Goal: Download file/media

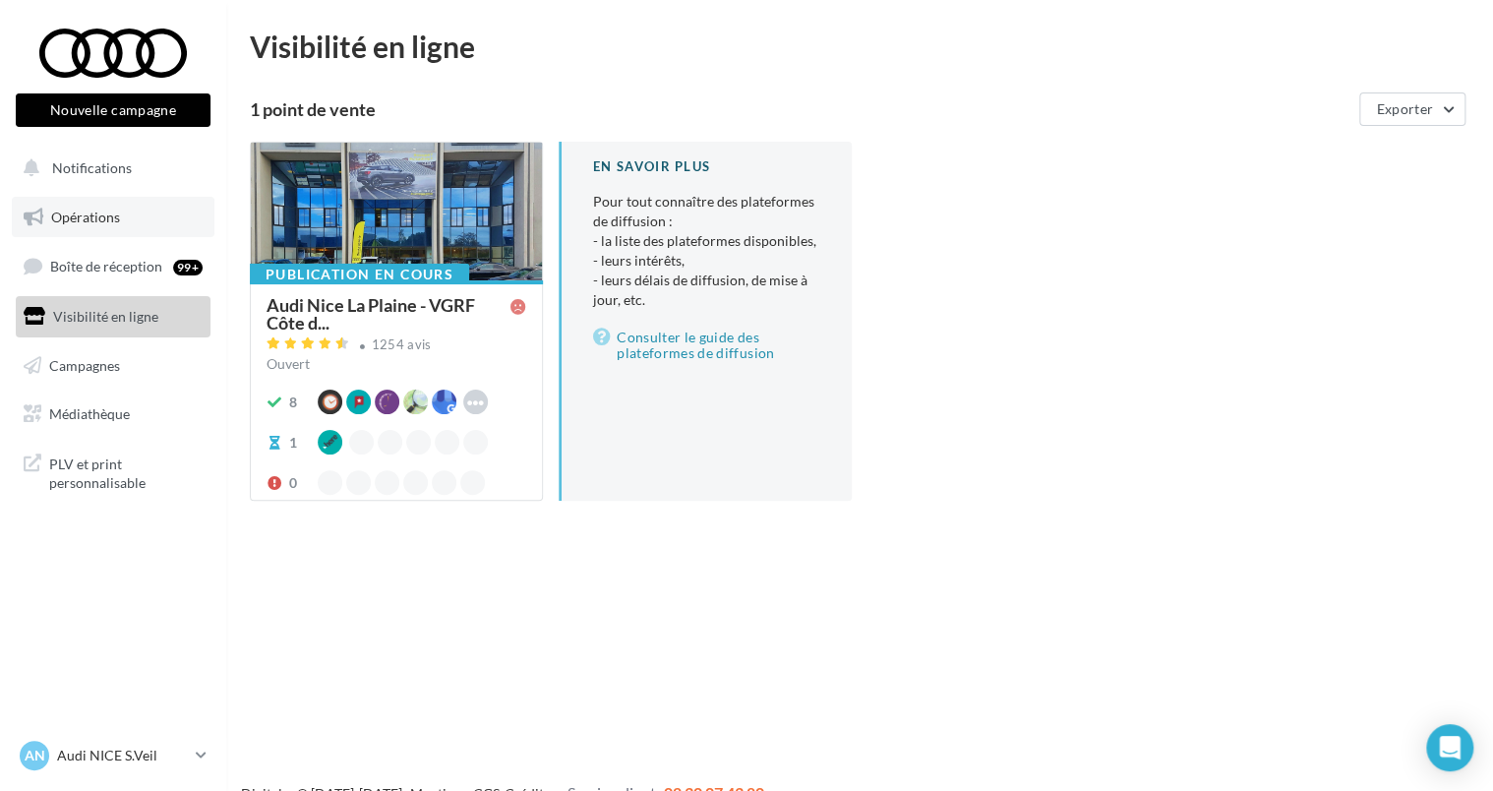
click at [94, 220] on span "Opérations" at bounding box center [85, 216] width 69 height 17
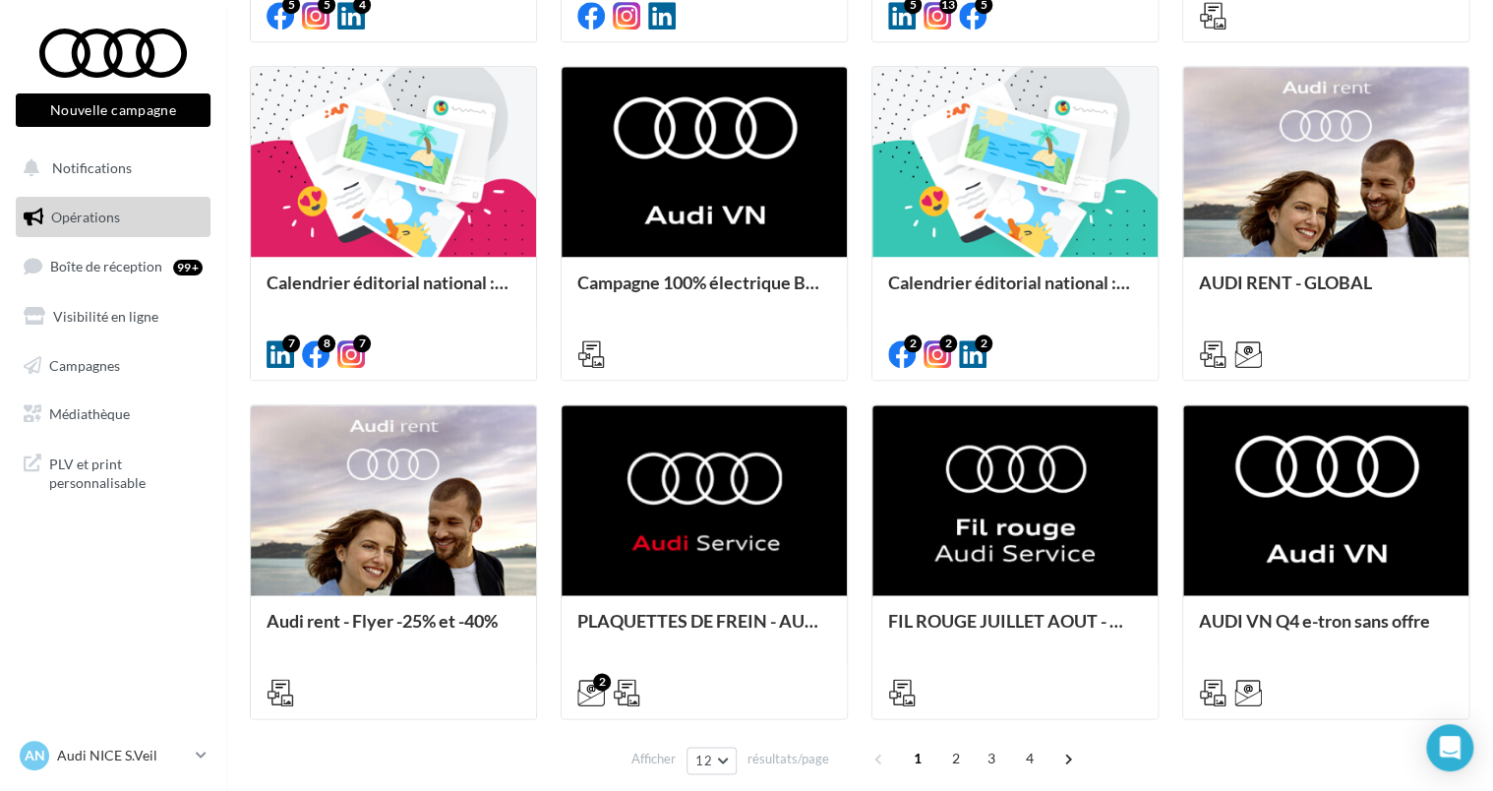
scroll to position [840, 0]
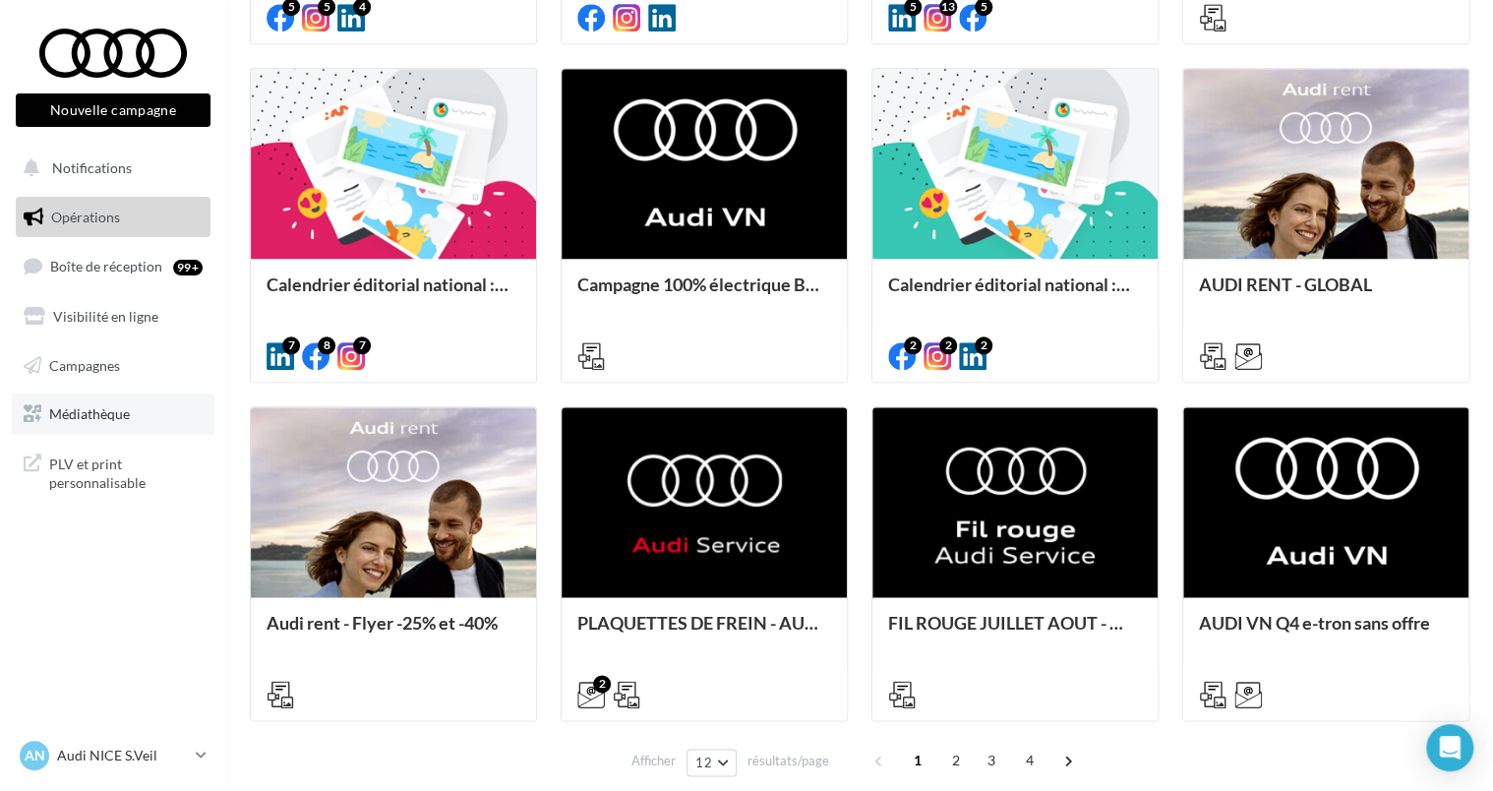
click at [87, 427] on link "Médiathèque" at bounding box center [113, 413] width 203 height 41
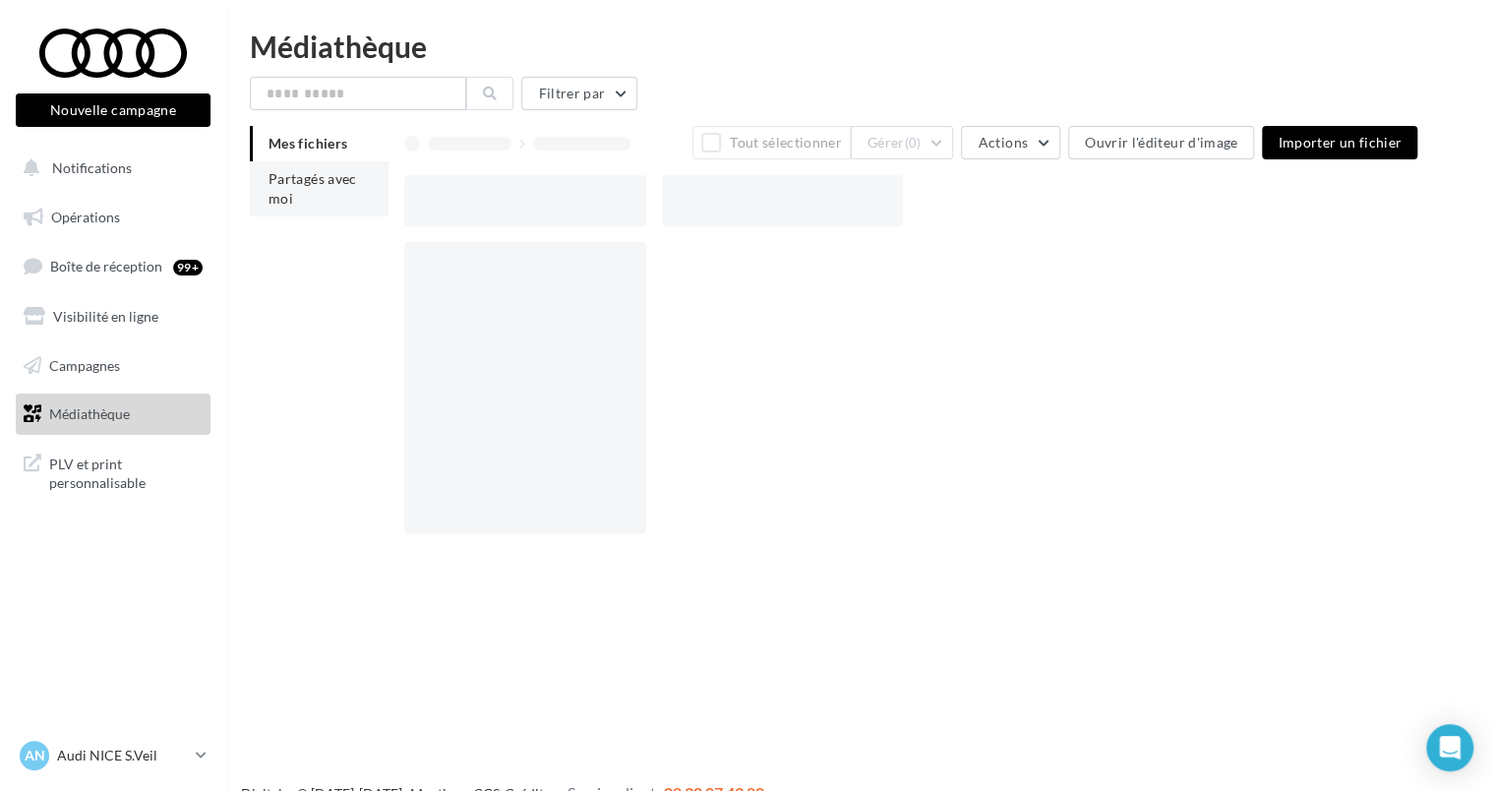
click at [320, 177] on span "Partagés avec moi" at bounding box center [312, 188] width 88 height 36
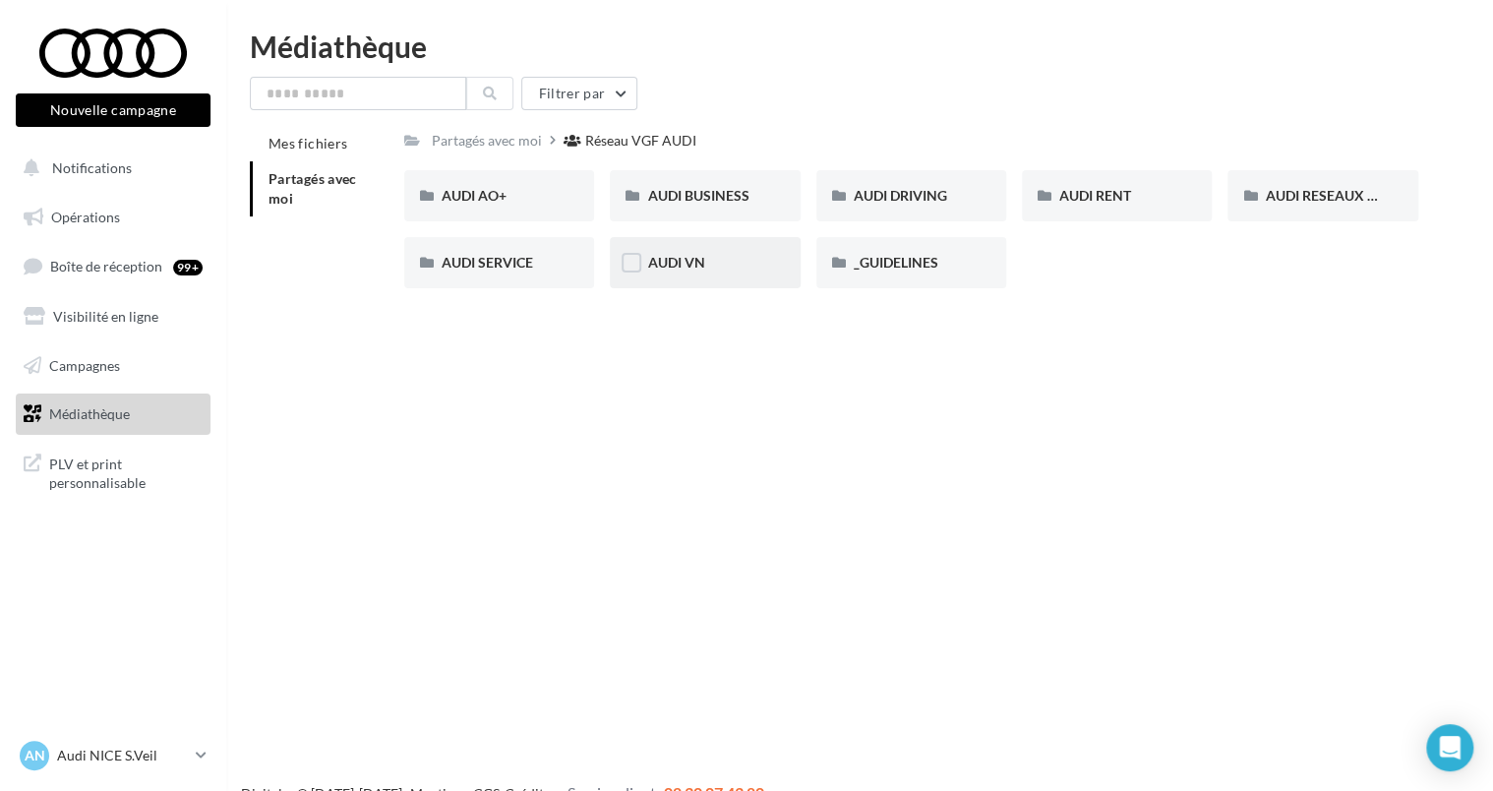
click at [740, 255] on div "AUDI VN" at bounding box center [704, 263] width 115 height 20
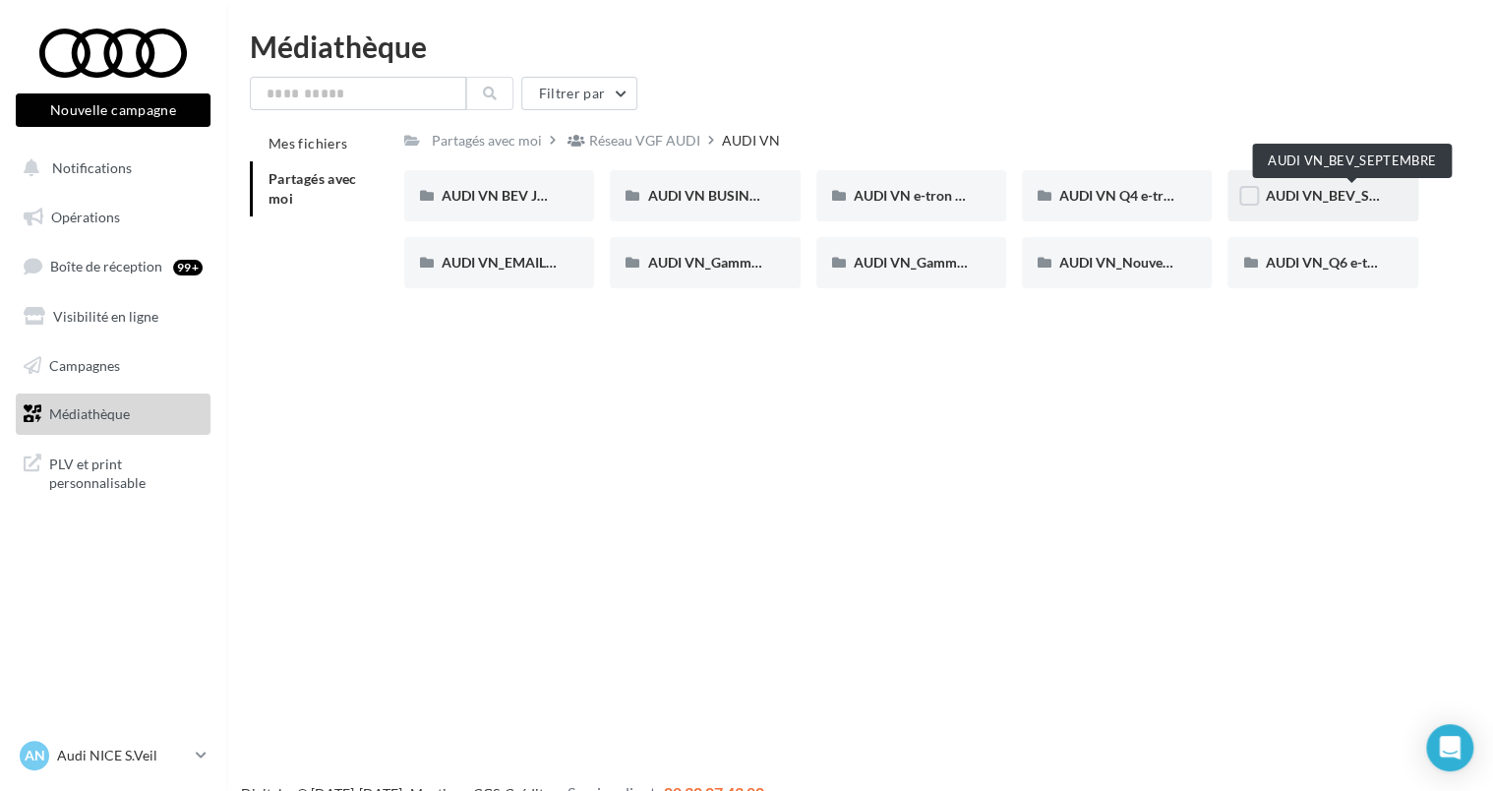
click at [1345, 194] on span "AUDI VN_BEV_SEPTEMBRE" at bounding box center [1351, 195] width 174 height 17
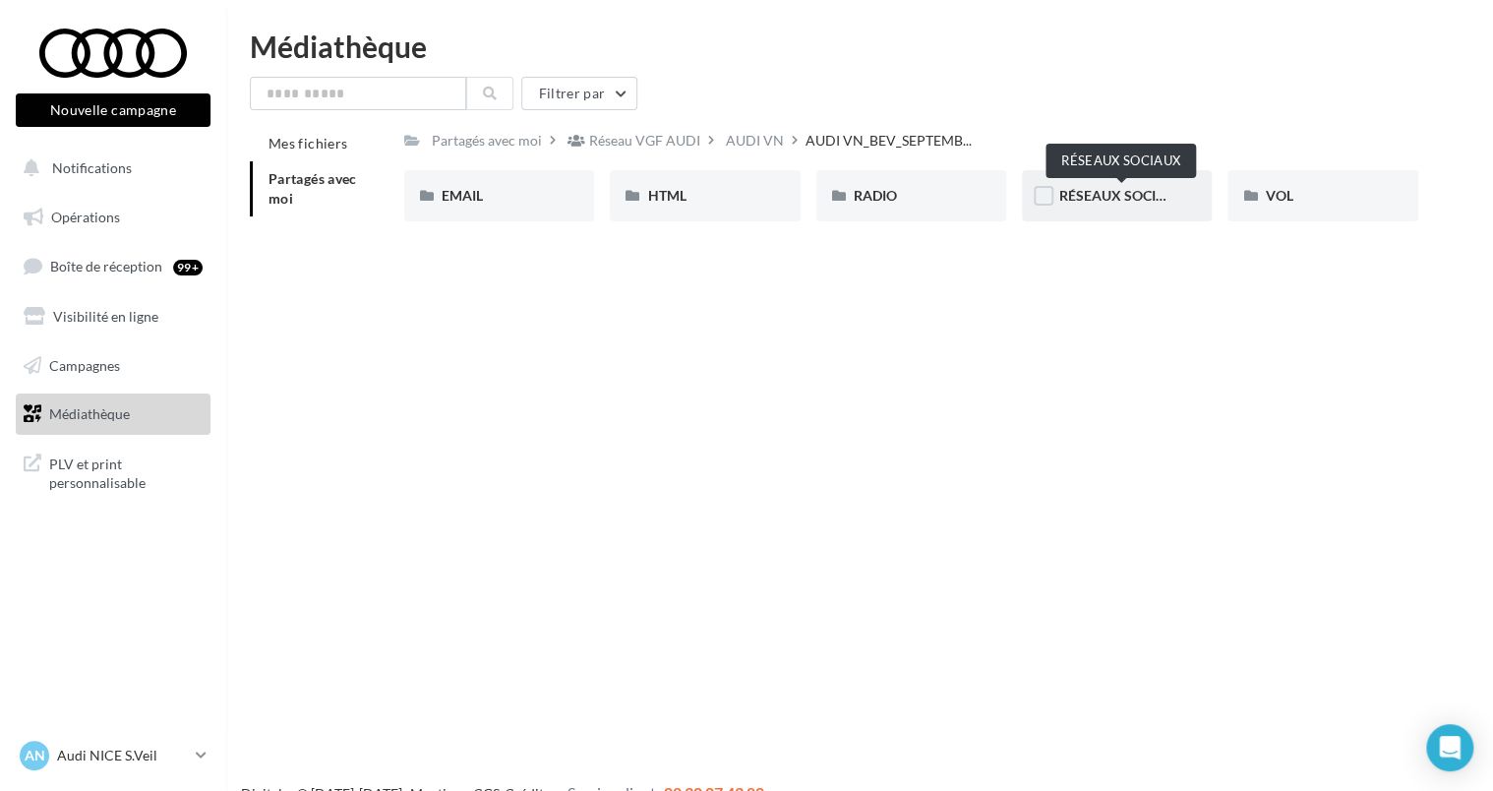
click at [1083, 193] on span "RÉSEAUX SOCIAUX" at bounding box center [1122, 195] width 126 height 17
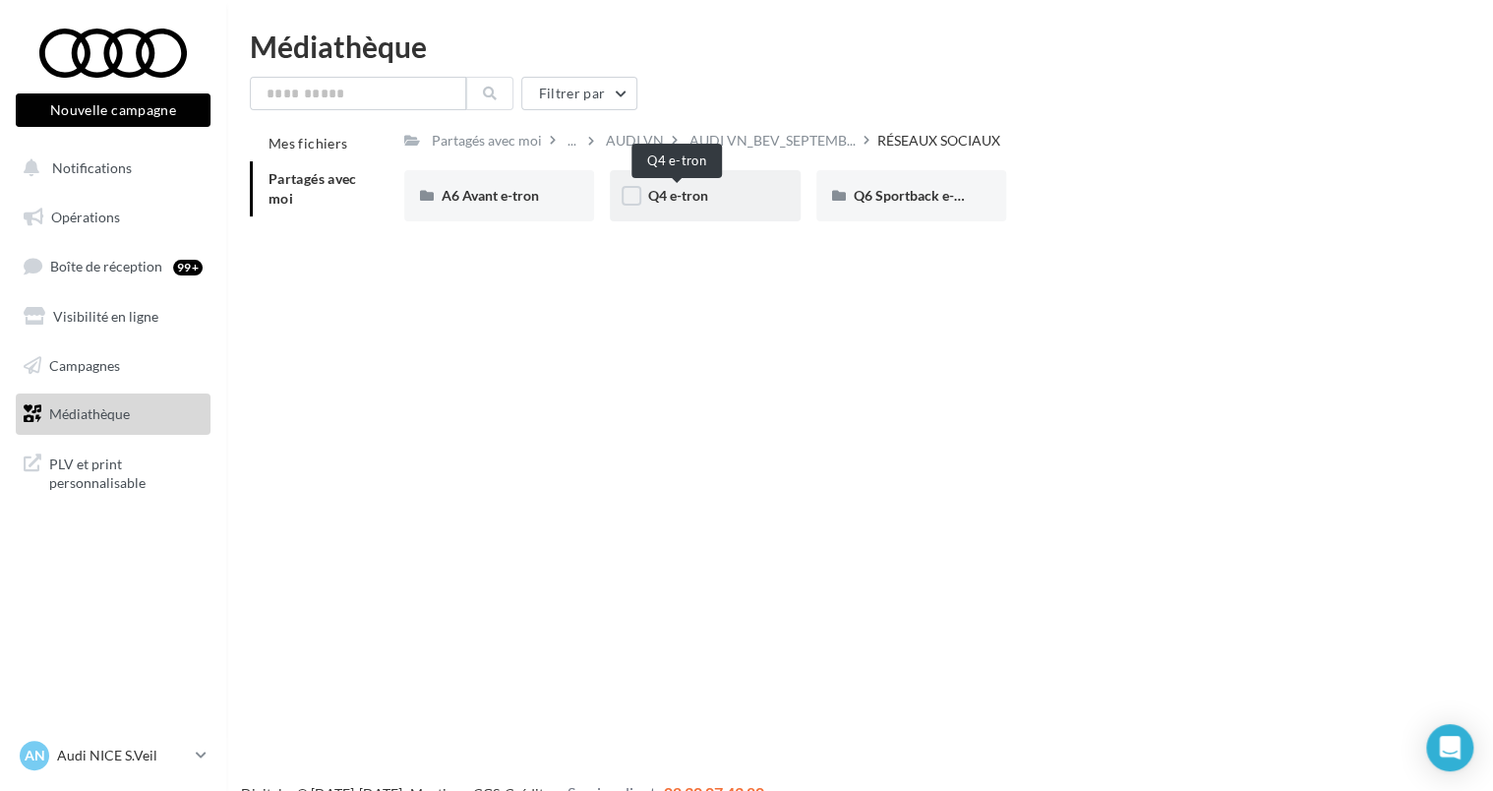
click at [683, 188] on span "Q4 e-tron" at bounding box center [677, 195] width 60 height 17
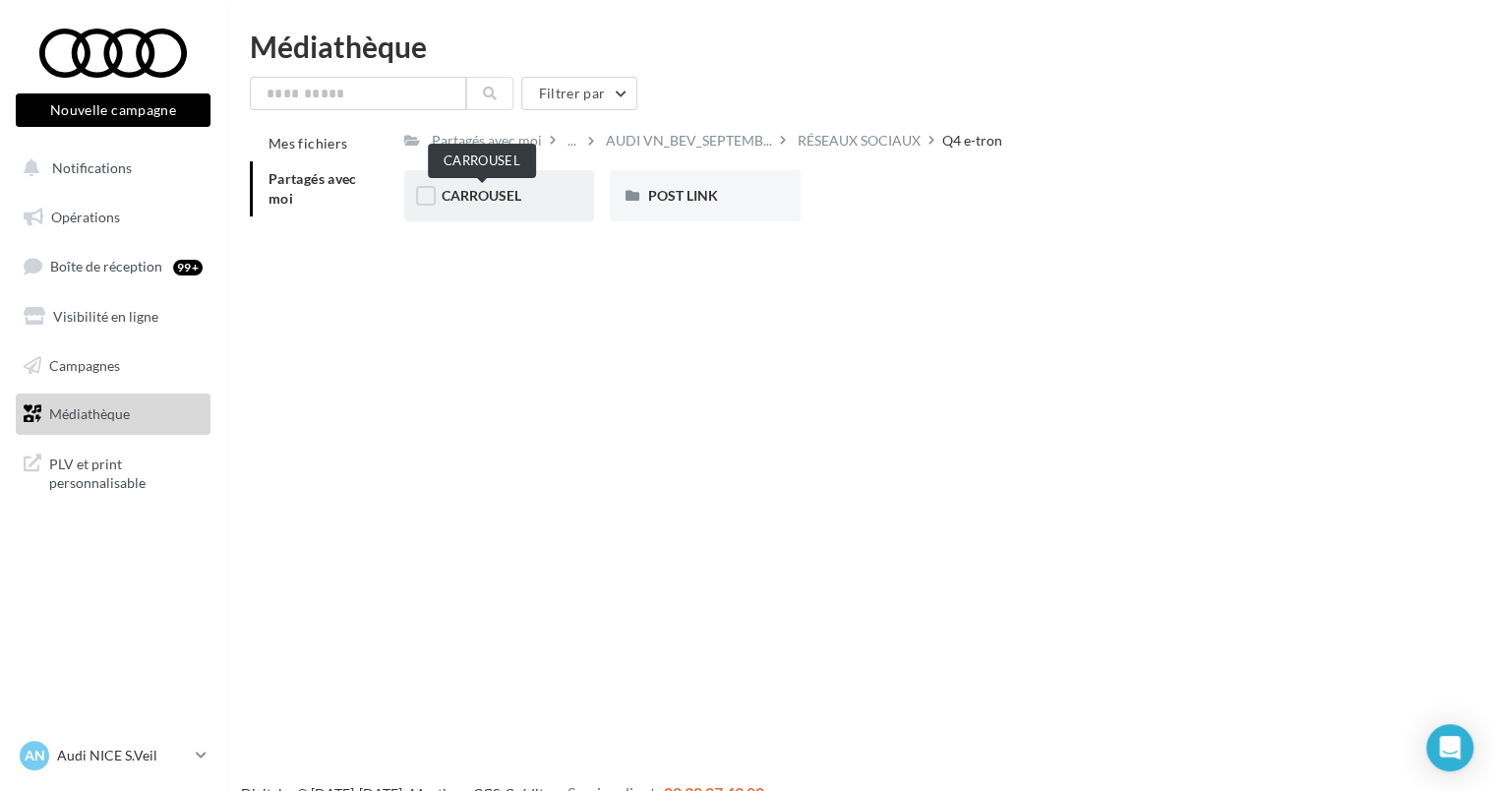
click at [509, 201] on span "CARROUSEL" at bounding box center [481, 195] width 80 height 17
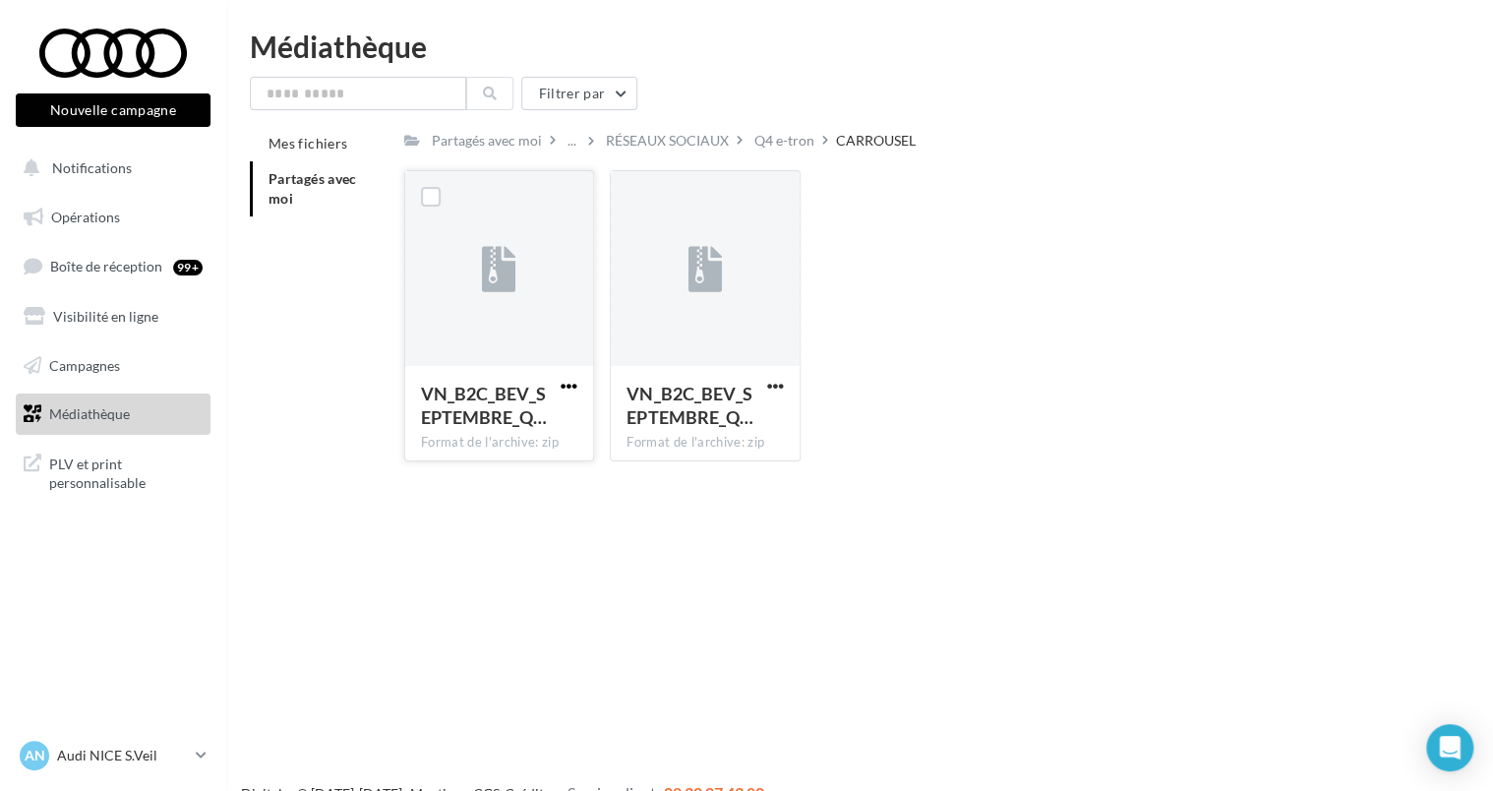
click at [567, 381] on span "button" at bounding box center [568, 386] width 17 height 17
click at [472, 425] on button "Télécharger" at bounding box center [482, 424] width 197 height 51
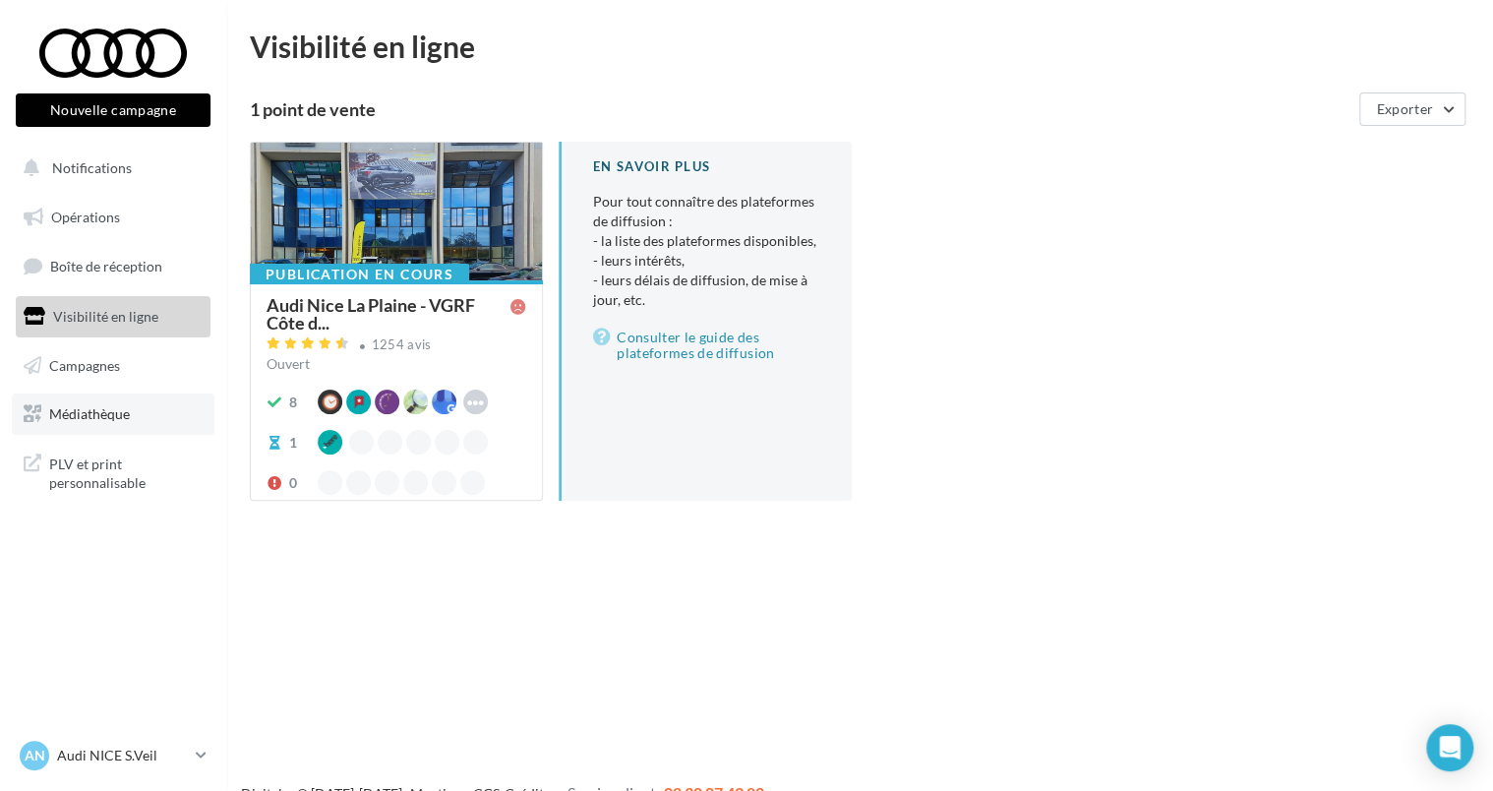
click at [111, 398] on link "Médiathèque" at bounding box center [113, 413] width 203 height 41
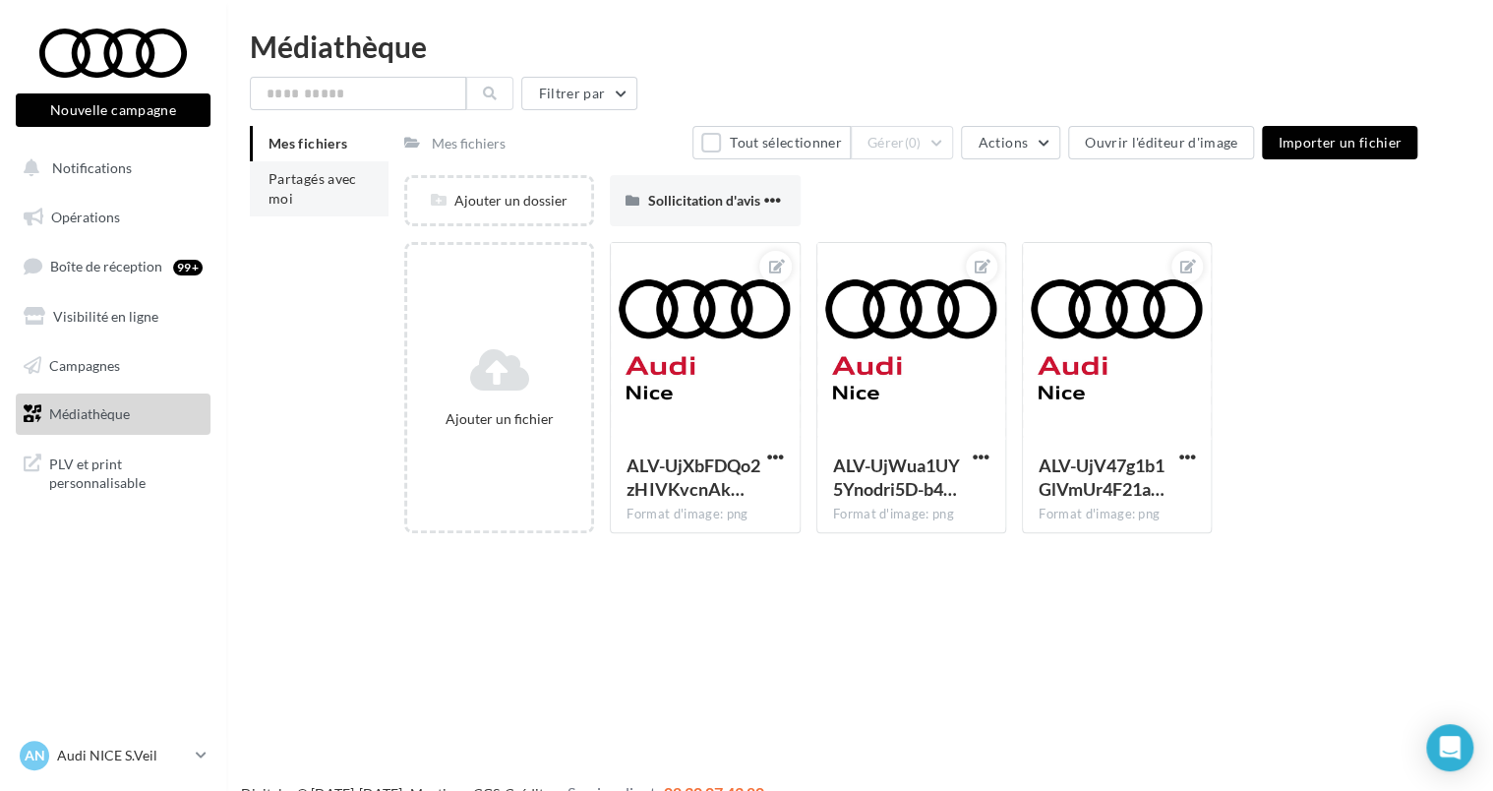
click at [286, 197] on span "Partagés avec moi" at bounding box center [312, 188] width 88 height 36
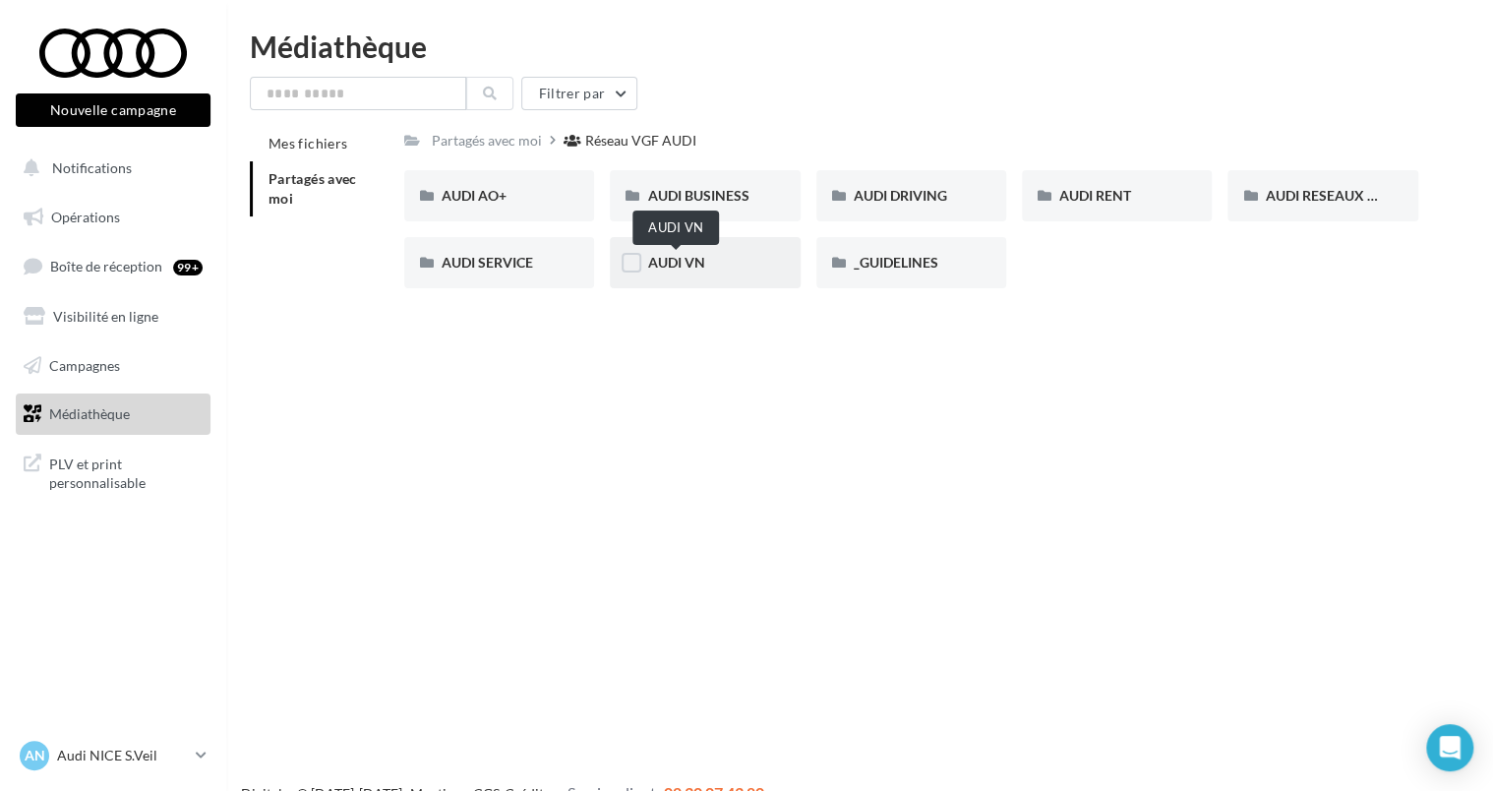
click at [680, 260] on span "AUDI VN" at bounding box center [675, 262] width 57 height 17
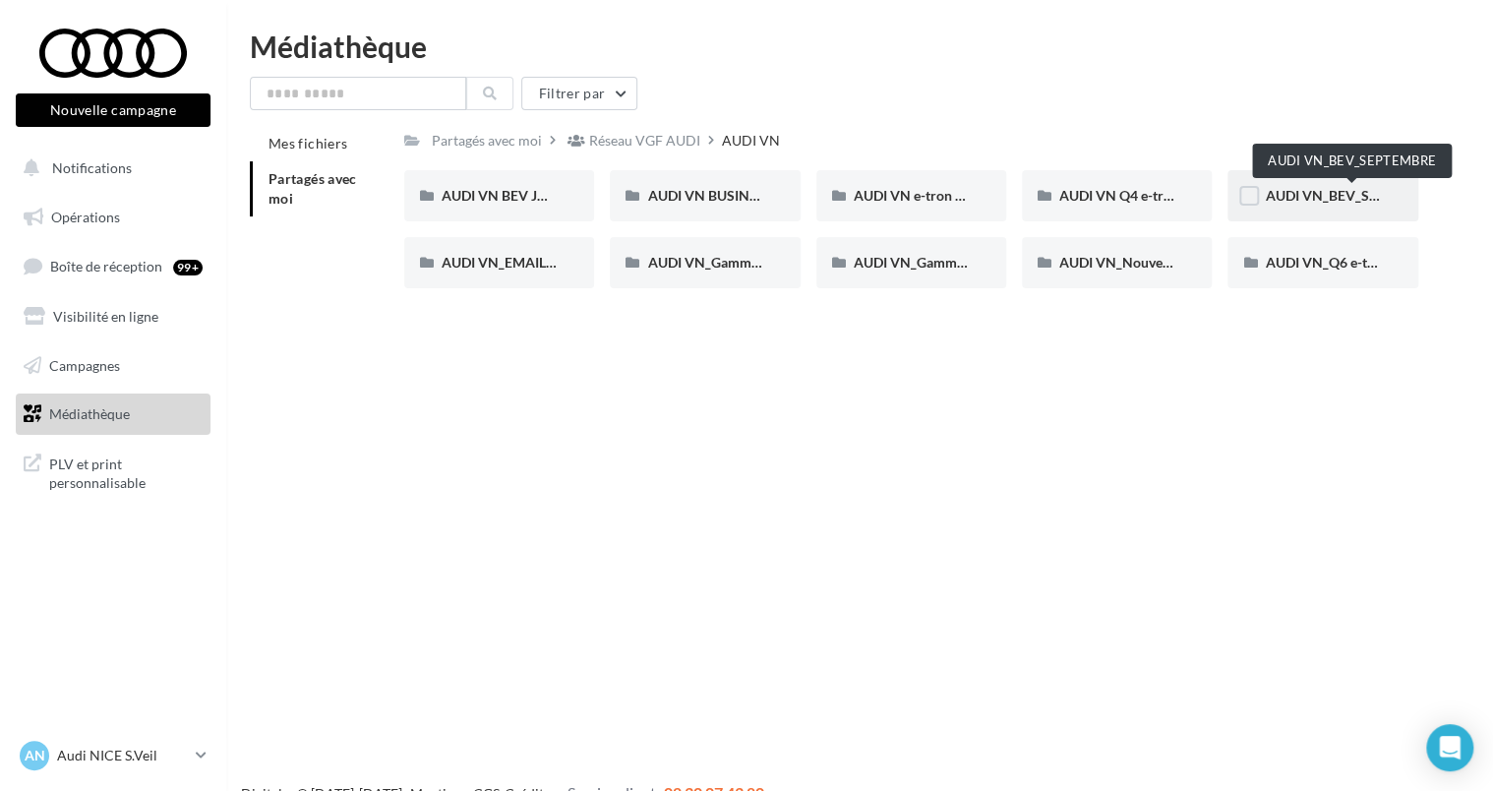
click at [1306, 201] on span "AUDI VN_BEV_SEPTEMBRE" at bounding box center [1351, 195] width 174 height 17
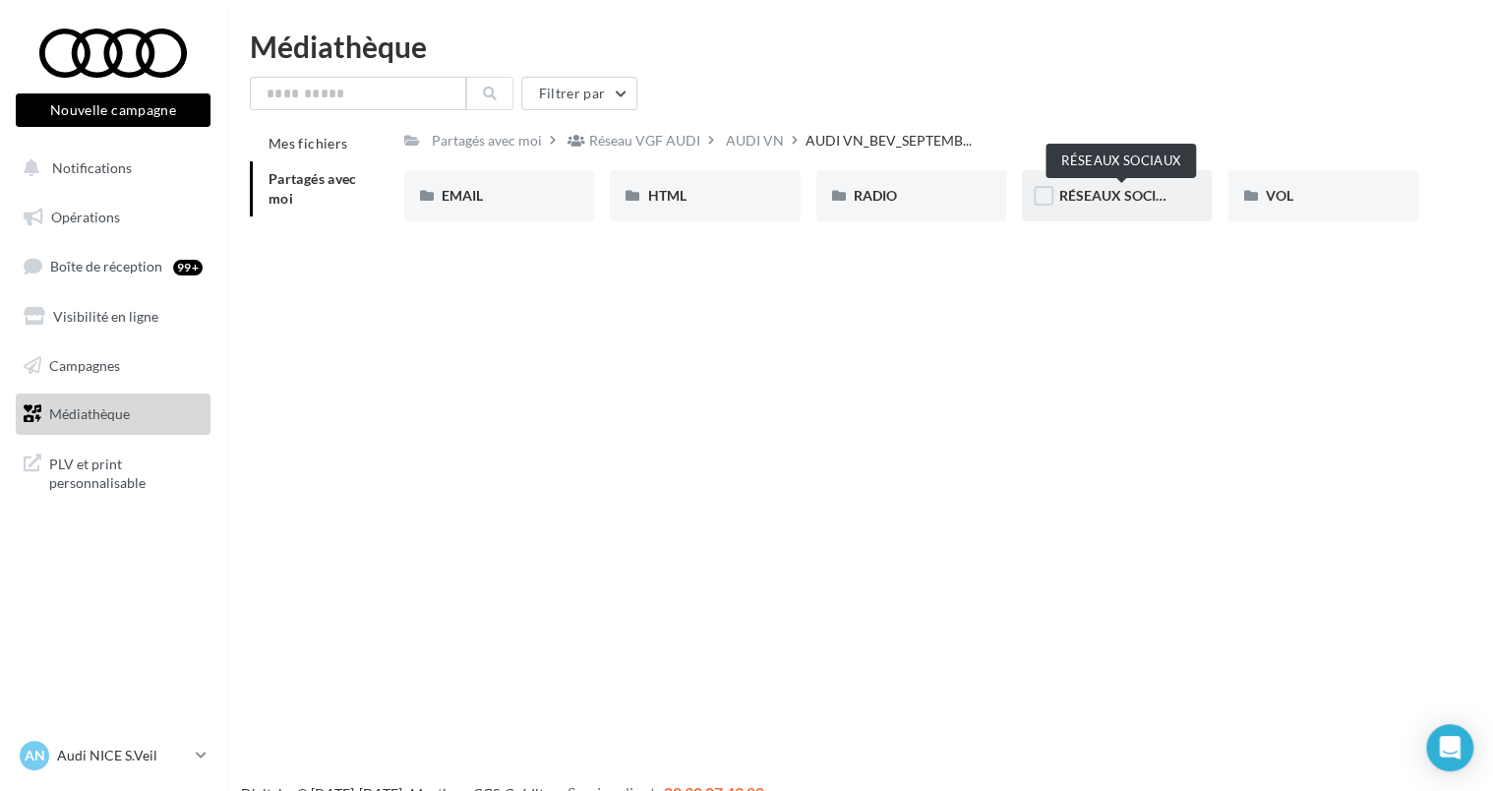
click at [1129, 189] on span "RÉSEAUX SOCIAUX" at bounding box center [1122, 195] width 126 height 17
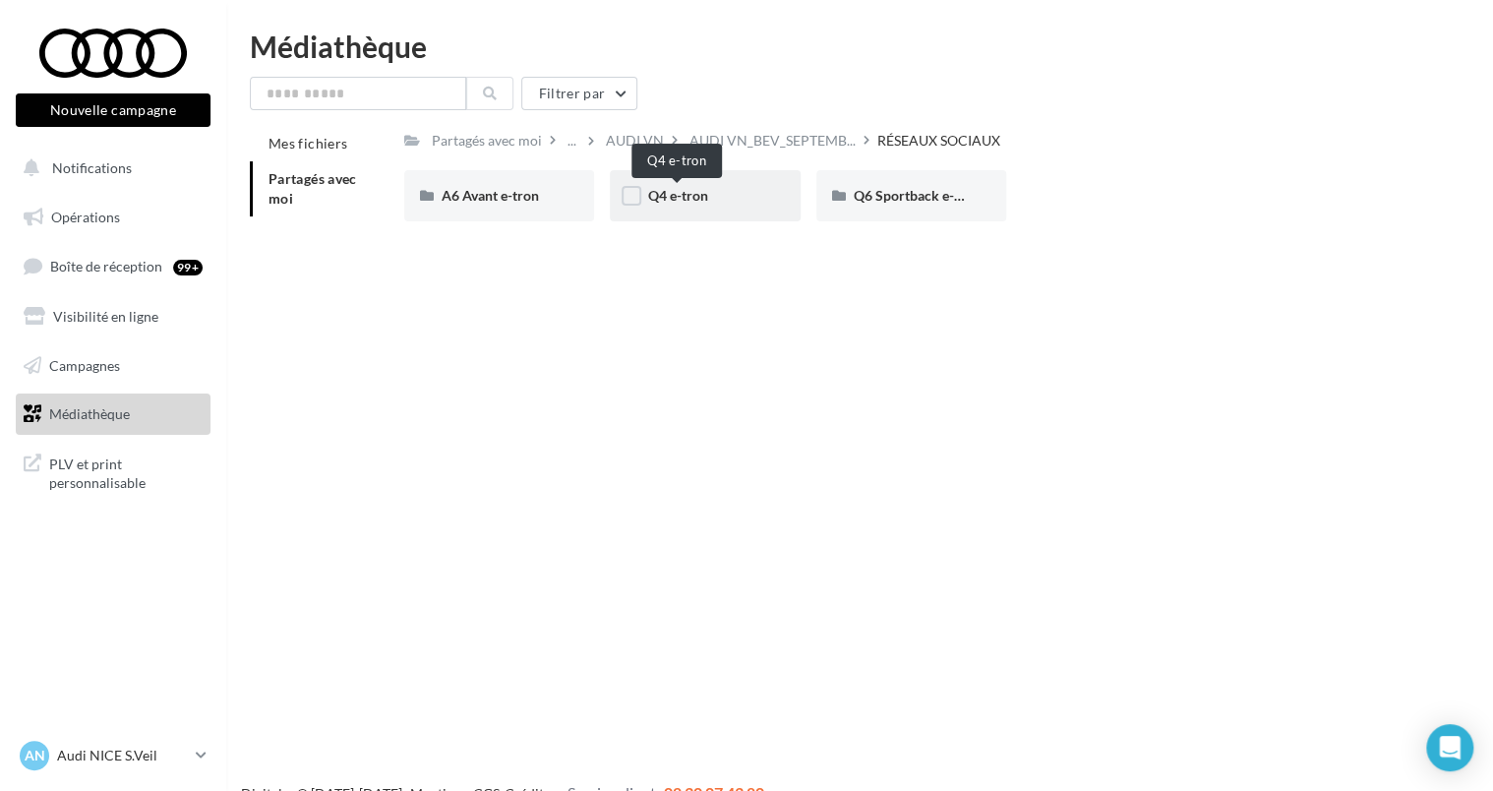
click at [680, 198] on span "Q4 e-tron" at bounding box center [677, 195] width 60 height 17
click at [523, 199] on div "CARROUSEL" at bounding box center [498, 196] width 115 height 20
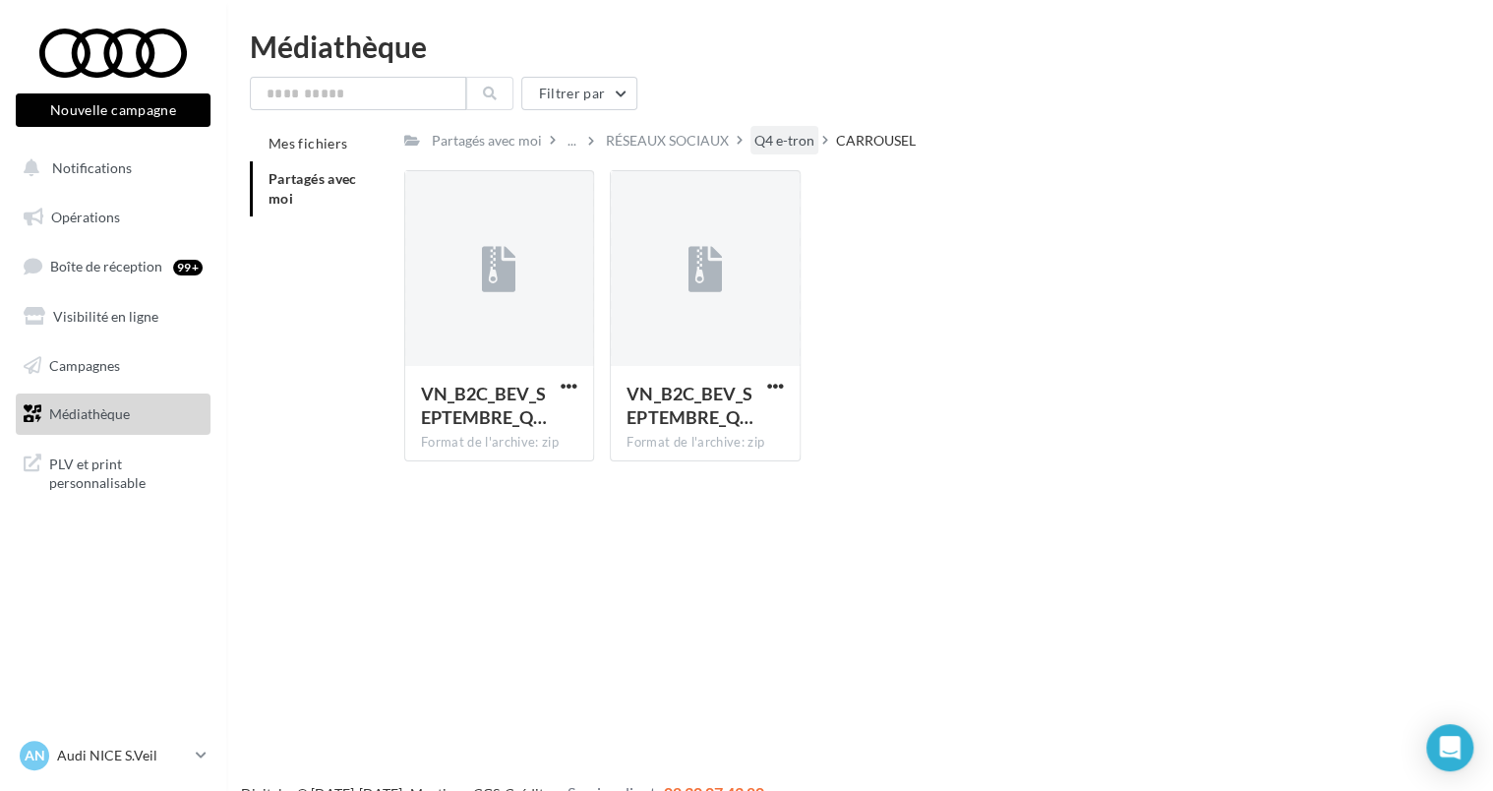
click at [773, 144] on div "Q4 e-tron" at bounding box center [784, 141] width 60 height 20
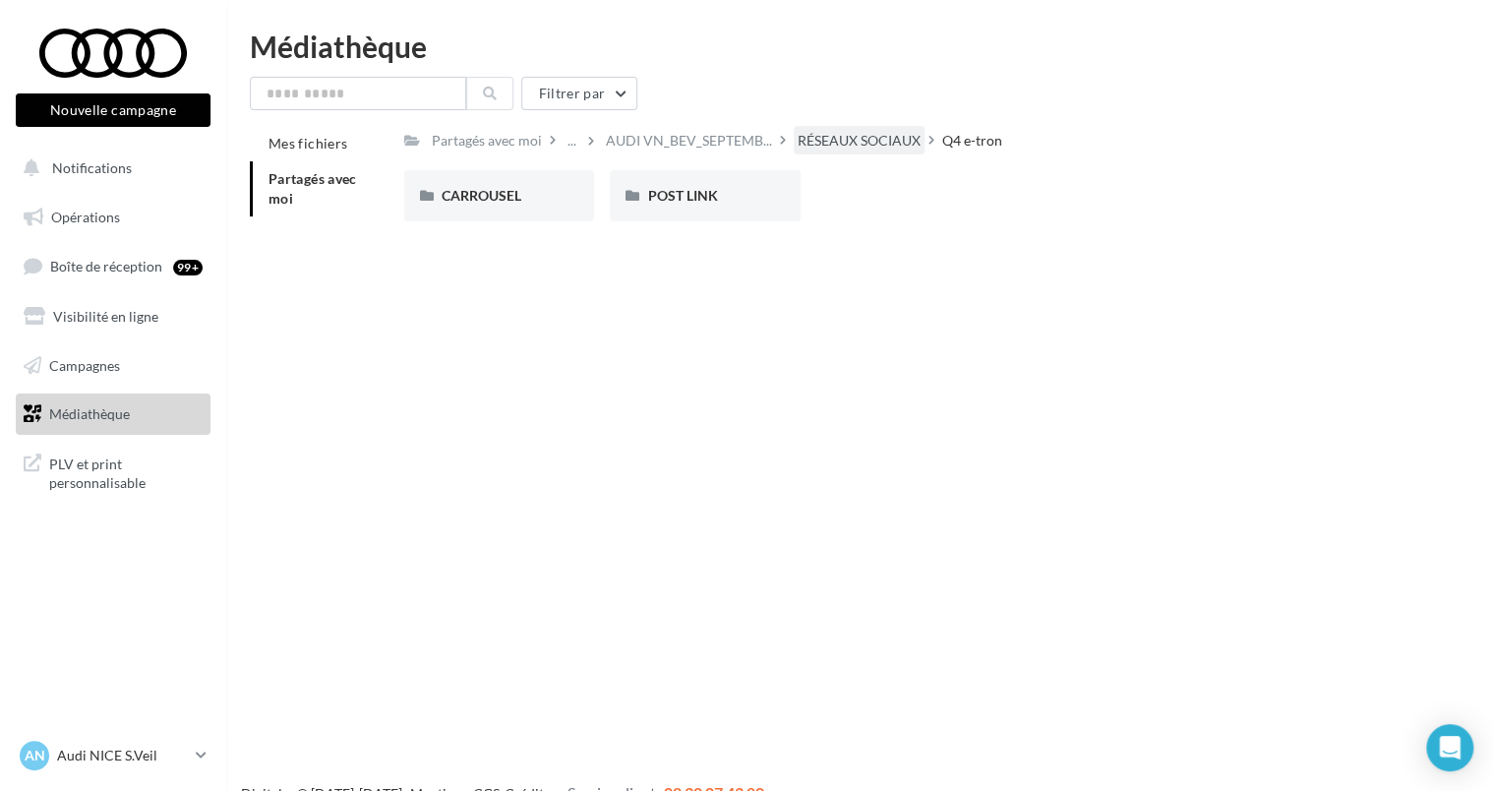
click at [816, 152] on div "RÉSEAUX SOCIAUX" at bounding box center [859, 140] width 131 height 29
click at [535, 139] on div "Partagés avec moi" at bounding box center [487, 141] width 110 height 20
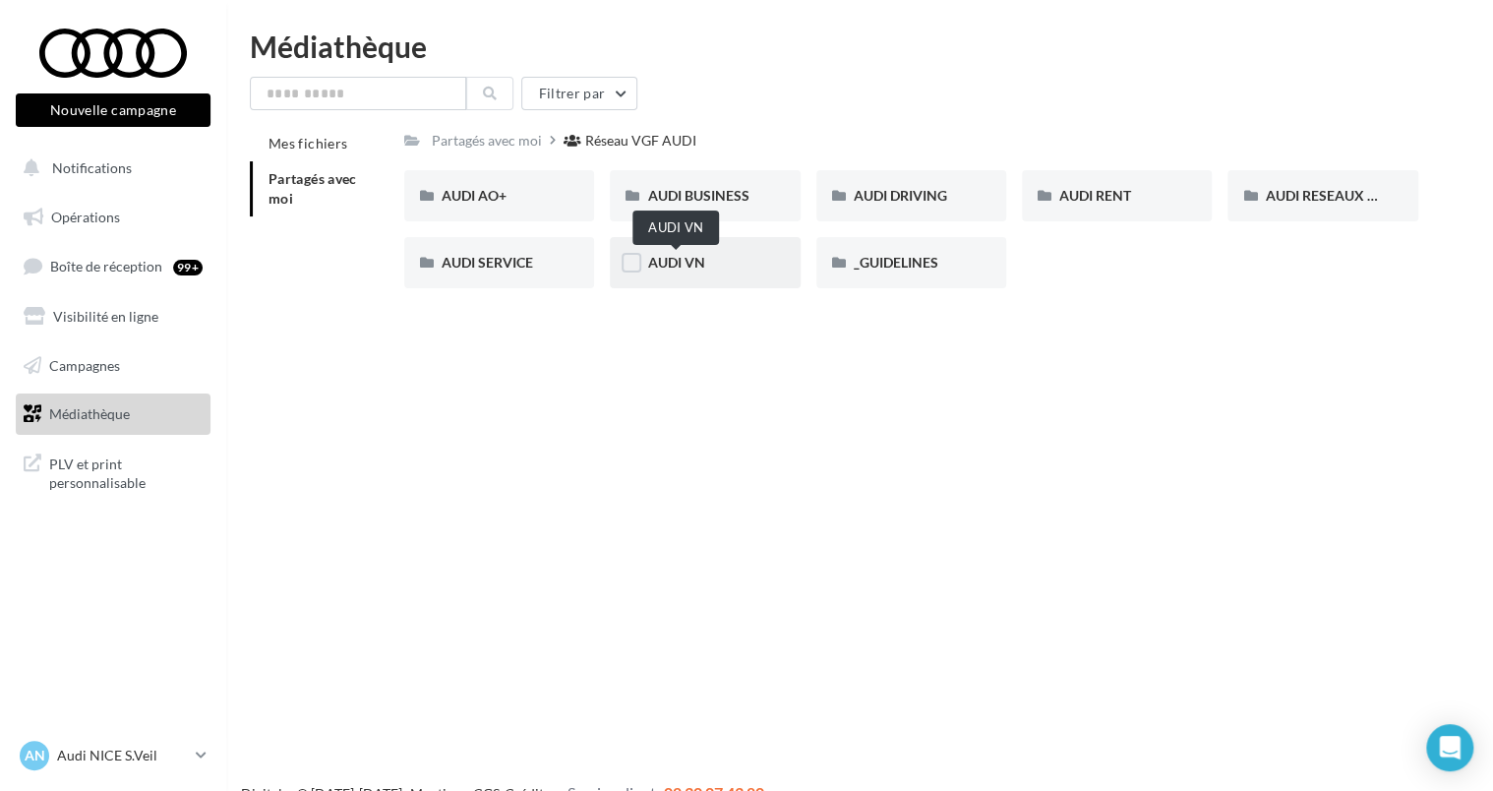
click at [679, 263] on span "AUDI VN" at bounding box center [675, 262] width 57 height 17
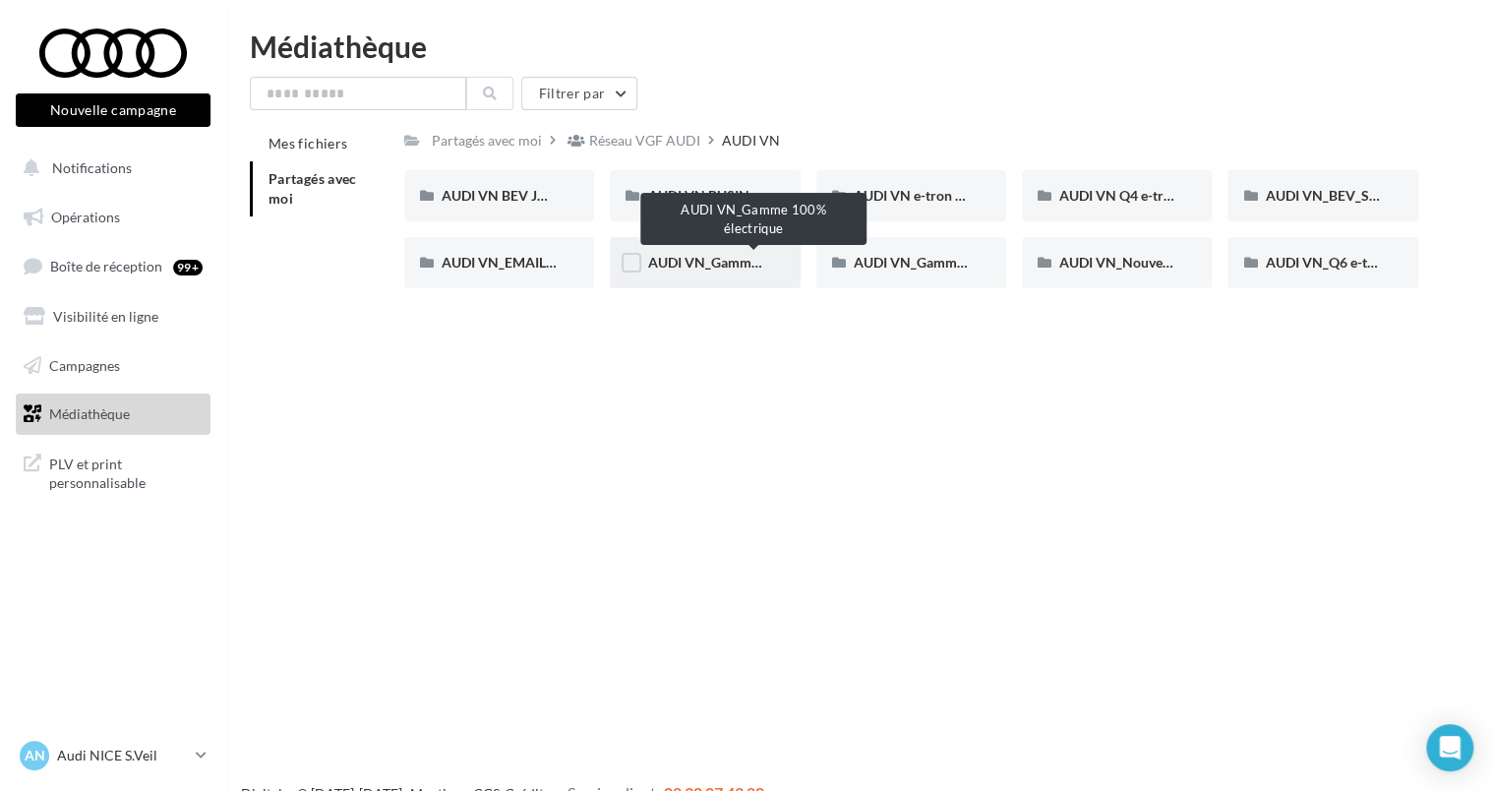
click at [702, 263] on span "AUDI VN_Gamme 100% électrique" at bounding box center [753, 262] width 212 height 17
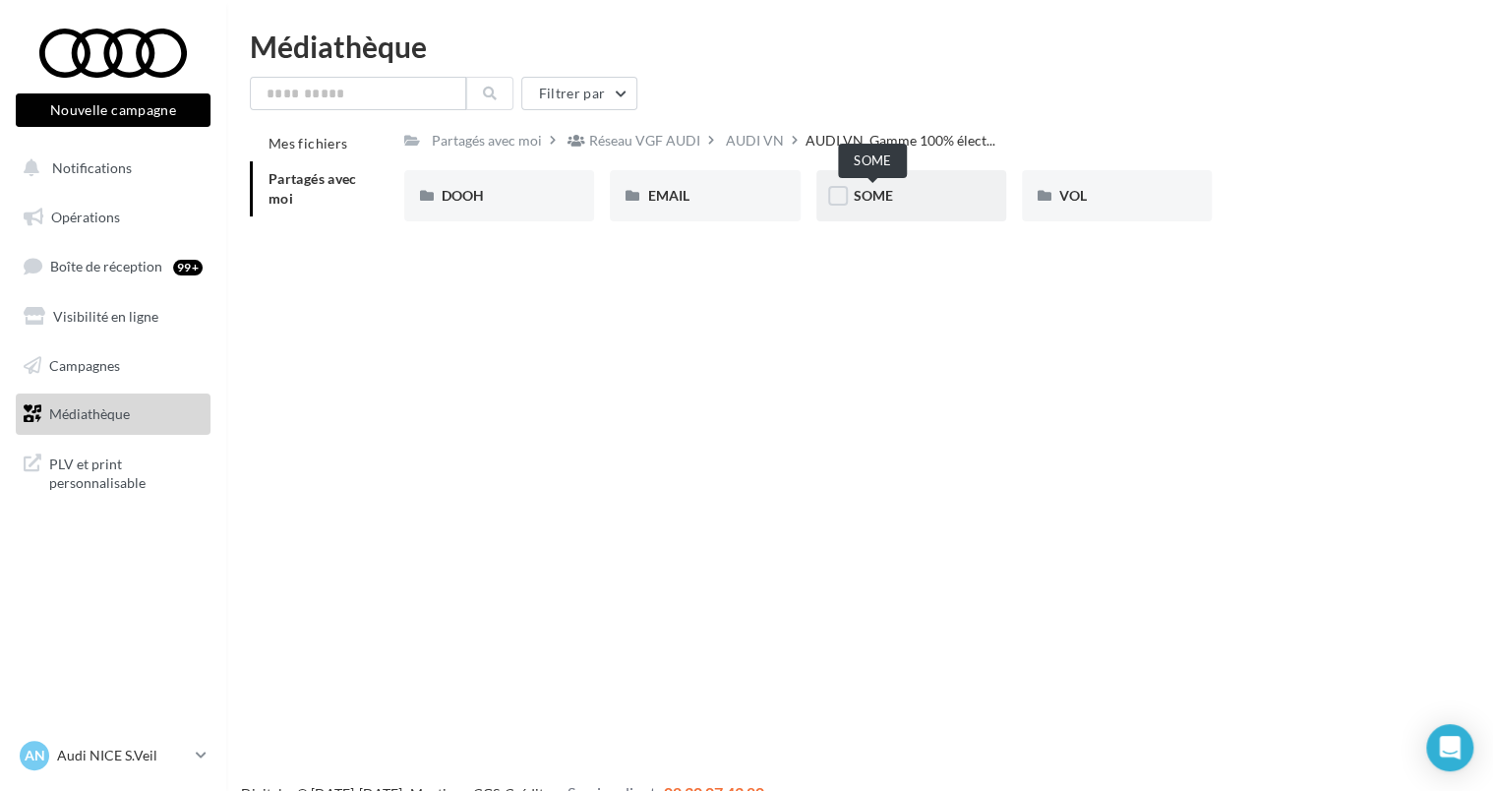
click at [874, 204] on span "SOME" at bounding box center [872, 195] width 39 height 17
